Goal: Find specific page/section

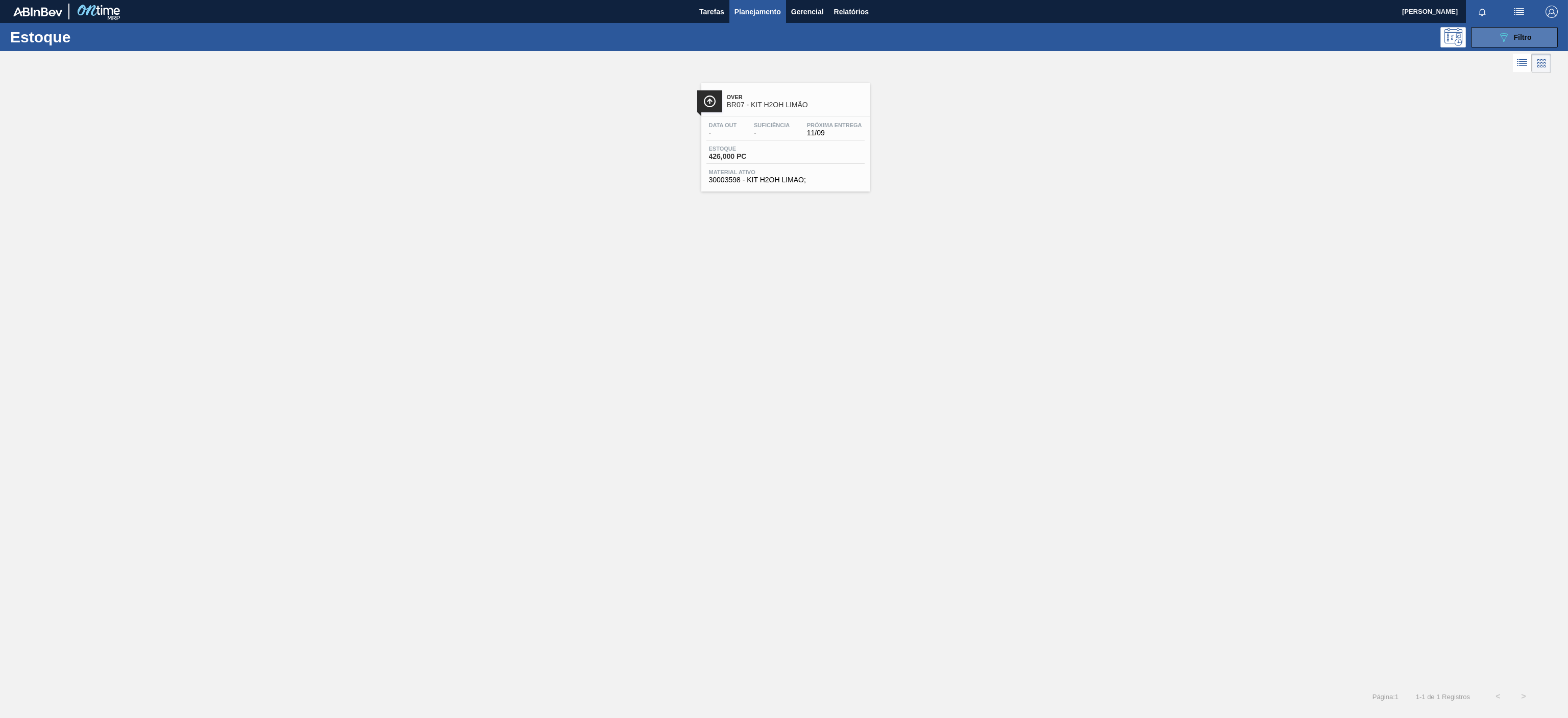
click at [1500, 40] on icon "089F7B8B-B2A5-4AFE-B5C0-19BA573D28AC" at bounding box center [1503, 37] width 12 height 12
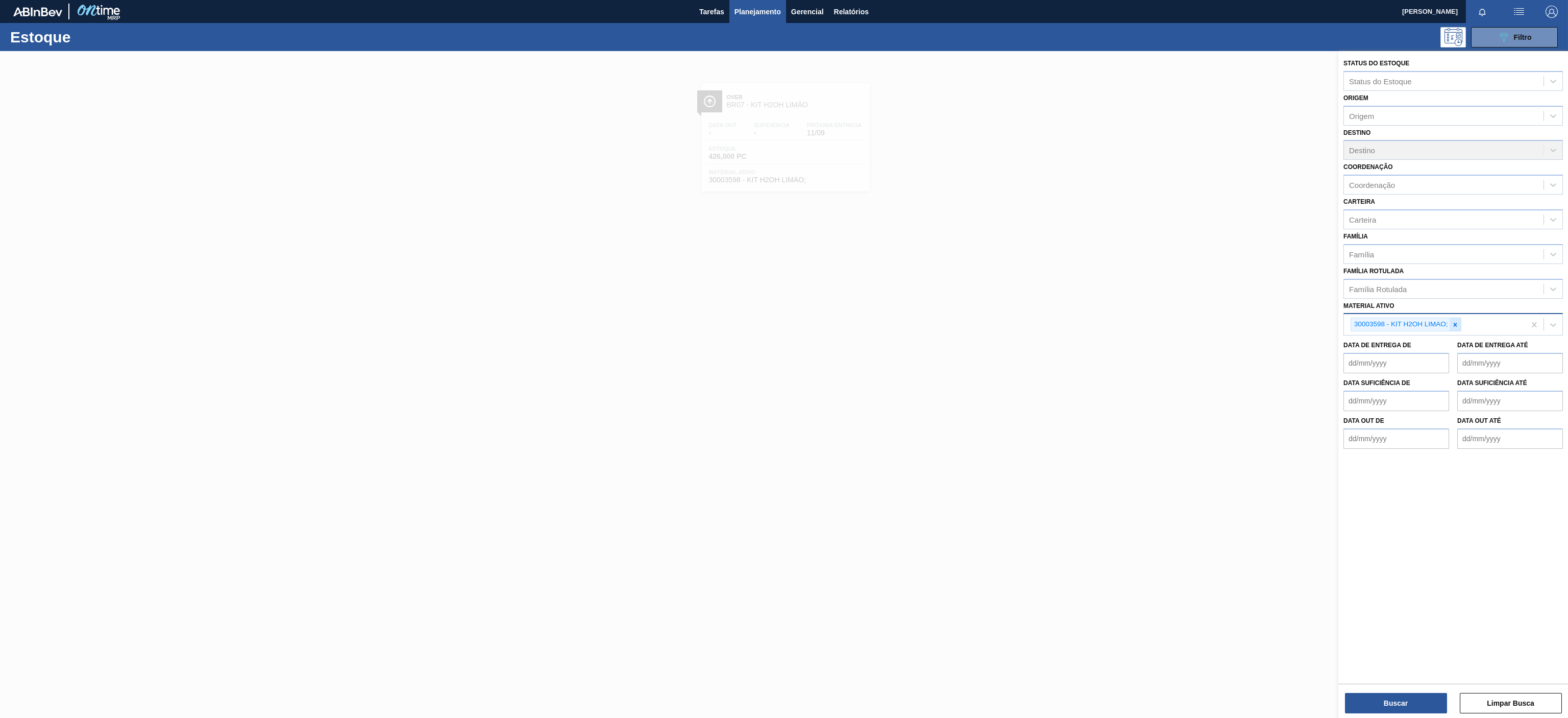
click at [1454, 324] on icon at bounding box center [1455, 325] width 7 height 7
paste ativo "30003598"
type ativo "30003598"
click at [1418, 343] on div "30003598 - KIT H2OH LIMAO;" at bounding box center [1453, 348] width 220 height 19
click at [1367, 697] on button "Buscar" at bounding box center [1396, 703] width 102 height 21
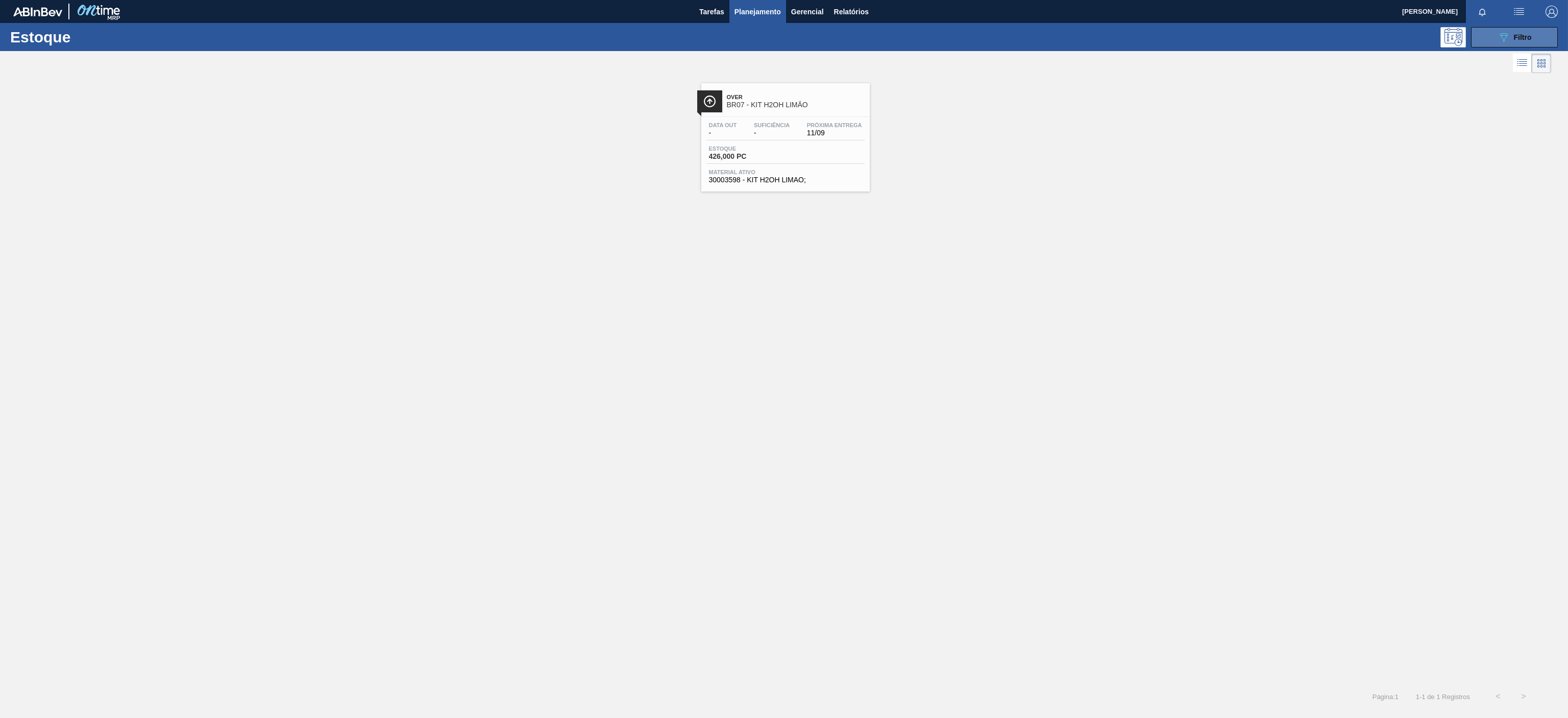
click at [1497, 33] on icon "089F7B8B-B2A5-4AFE-B5C0-19BA573D28AC" at bounding box center [1503, 37] width 12 height 12
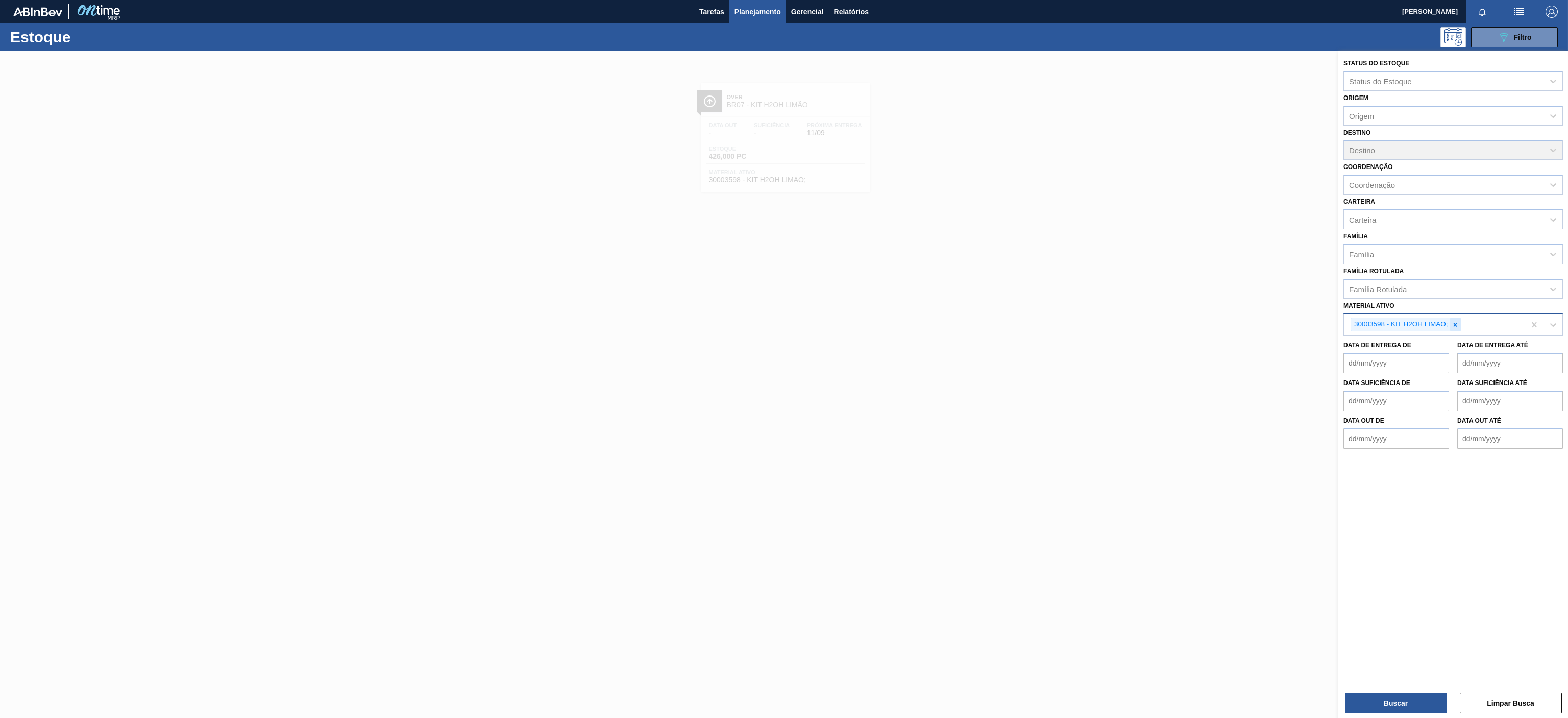
click at [1454, 328] on icon at bounding box center [1455, 325] width 7 height 7
paste ativo "30009782"
type ativo "30009782"
click at [1389, 356] on div "30009782 - Kit Pepsi H2OH Limoneto" at bounding box center [1453, 348] width 220 height 19
click at [1381, 700] on button "Buscar" at bounding box center [1396, 703] width 102 height 21
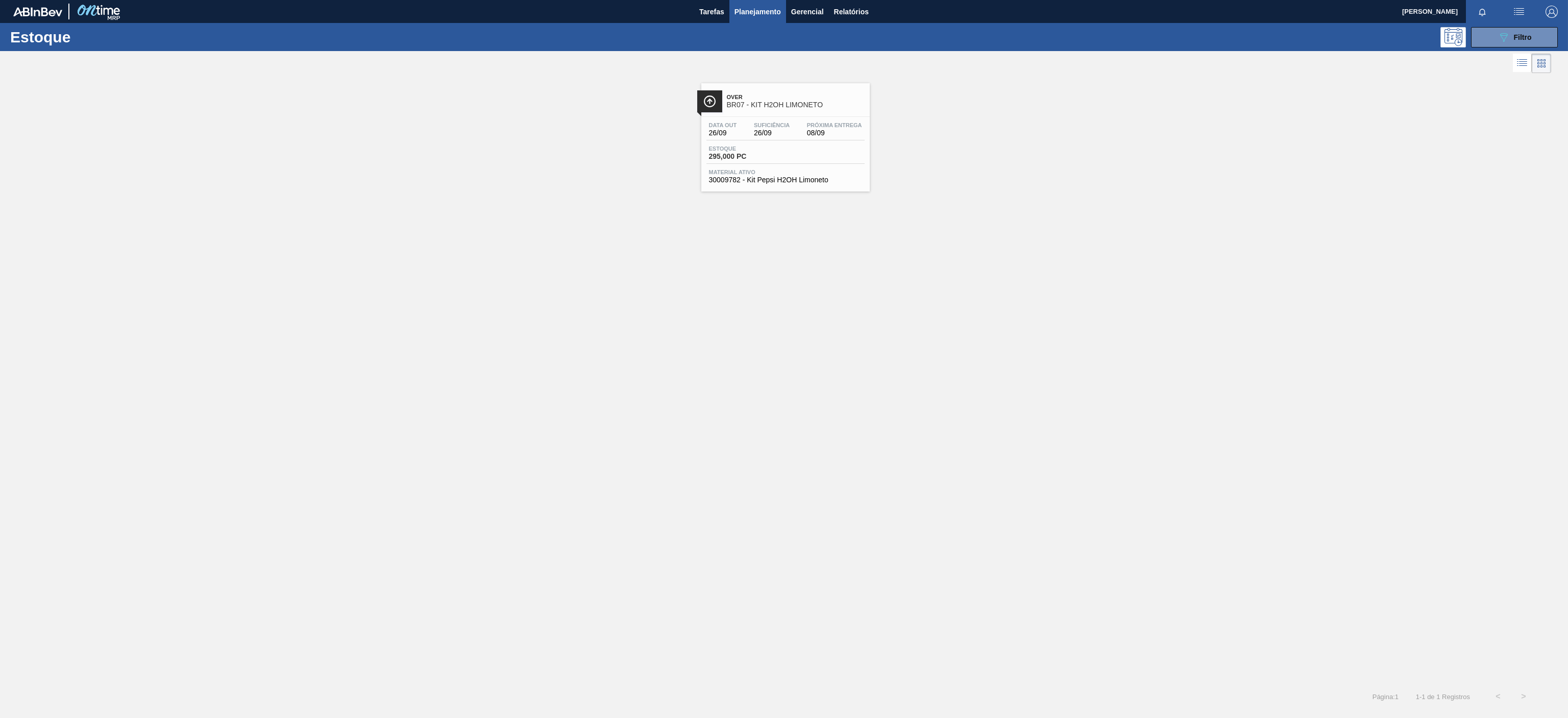
drag, startPoint x: 778, startPoint y: 99, endPoint x: 784, endPoint y: 121, distance: 22.8
click at [780, 99] on span "Over" at bounding box center [796, 97] width 138 height 6
